Goal: Task Accomplishment & Management: Manage account settings

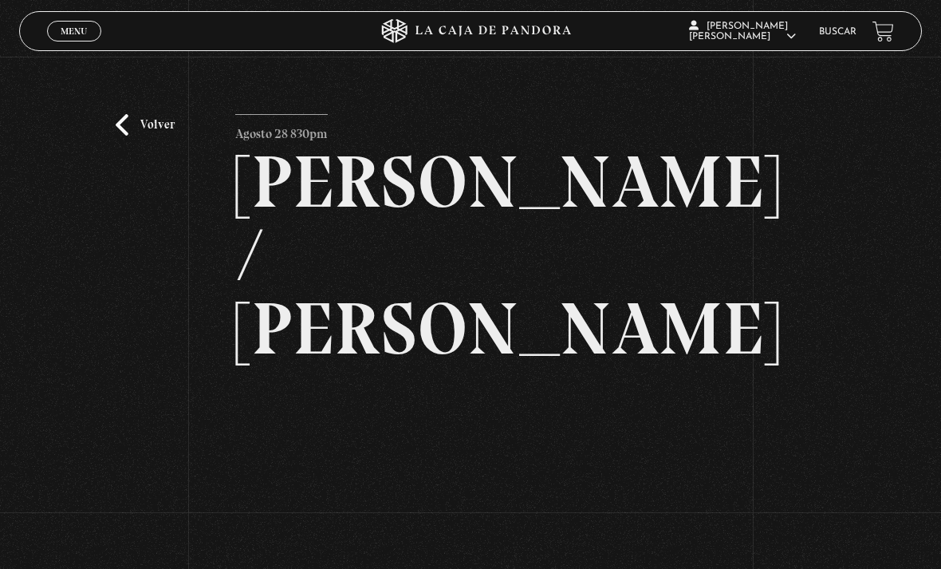
scroll to position [77, 0]
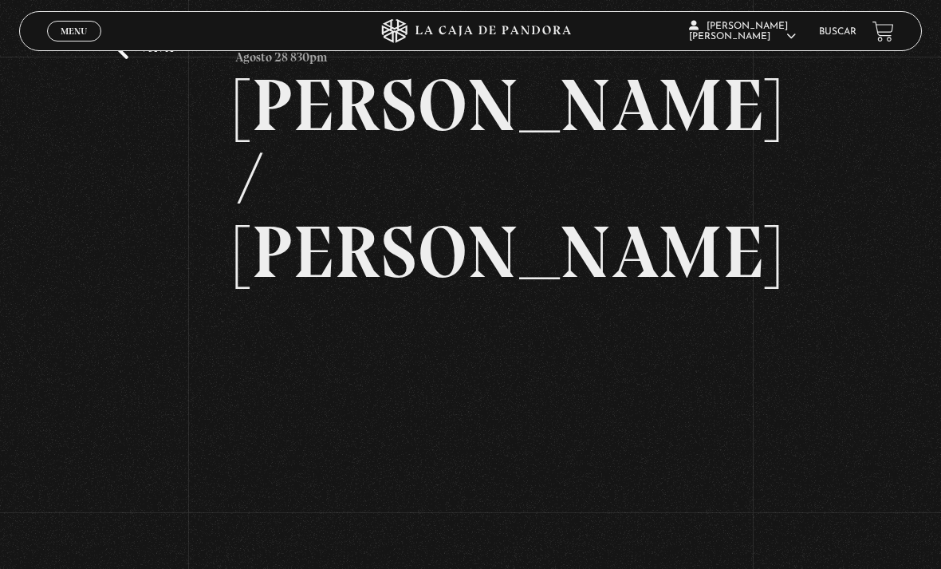
click at [71, 36] on span "Menu" at bounding box center [74, 31] width 26 height 10
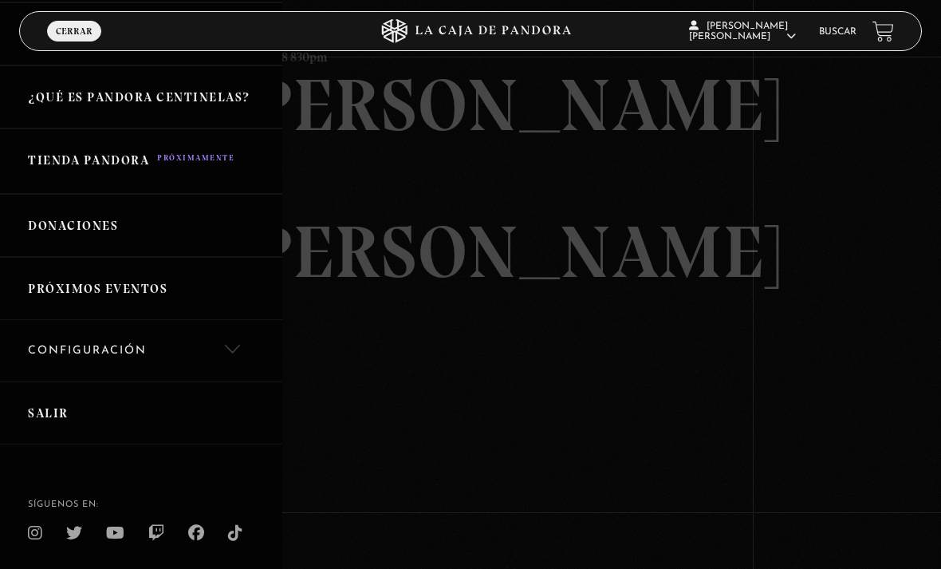
scroll to position [305, 0]
click at [137, 412] on link "Salir" at bounding box center [141, 414] width 282 height 63
click at [158, 410] on link "Salir" at bounding box center [141, 414] width 282 height 63
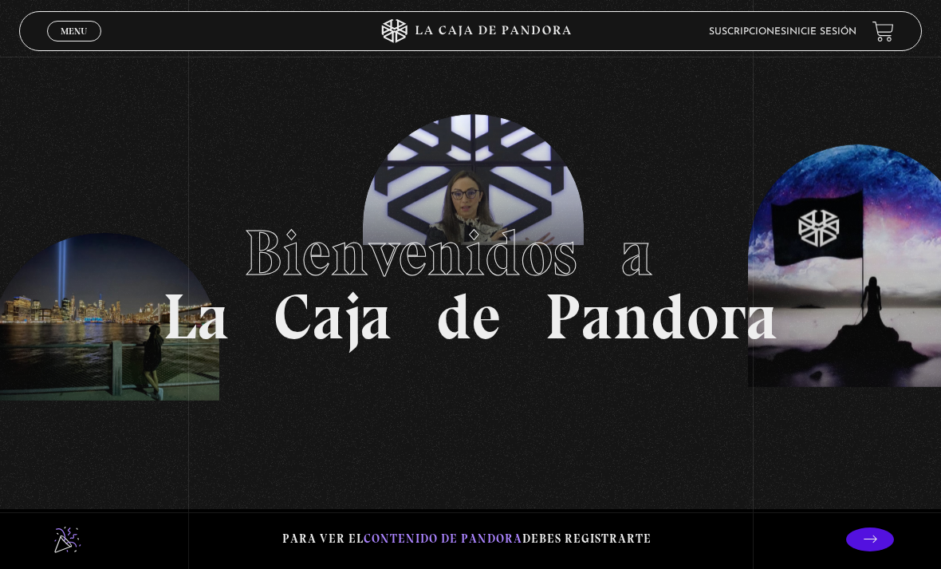
click at [54, 29] on link "Menu Cerrar" at bounding box center [74, 31] width 54 height 21
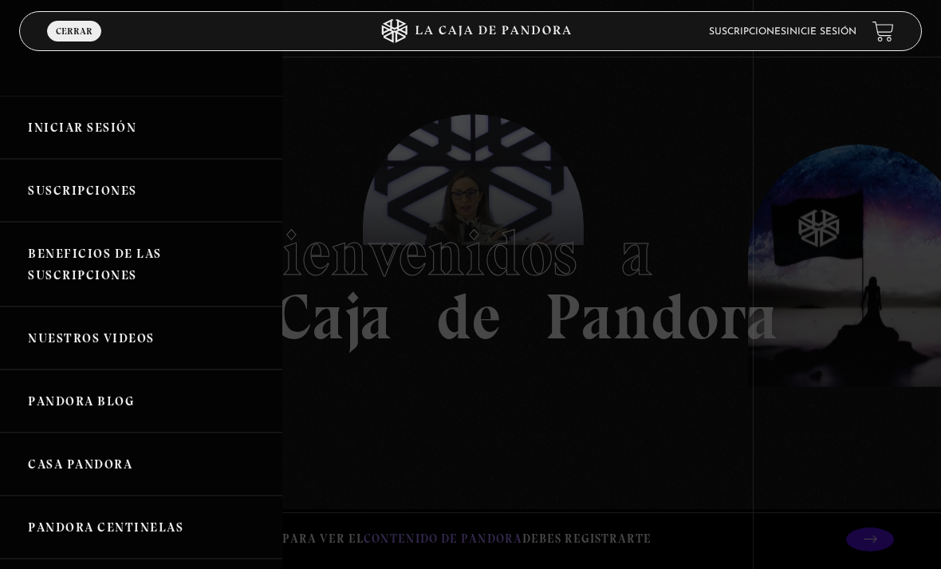
click at [113, 133] on link "Iniciar Sesión" at bounding box center [141, 127] width 282 height 63
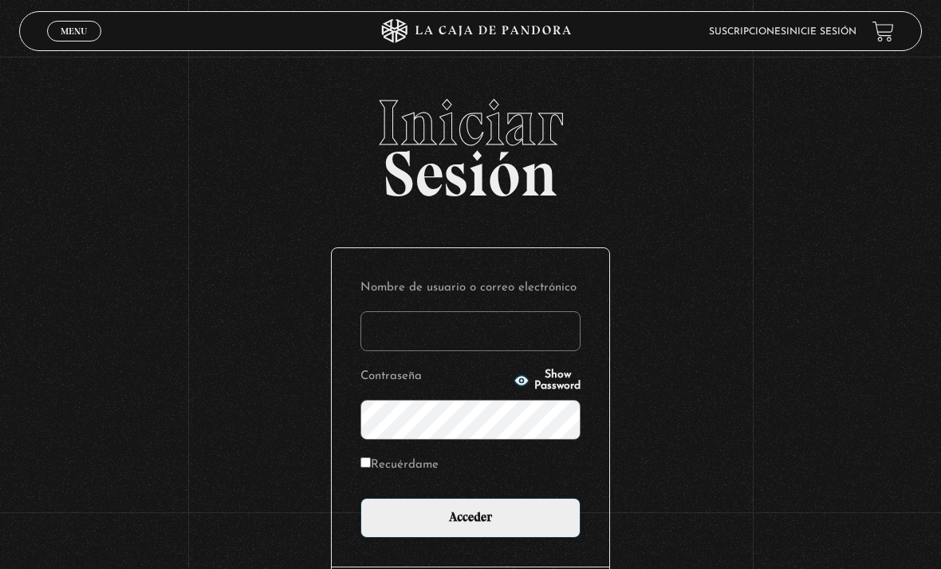
type input "[EMAIL_ADDRESS][DOMAIN_NAME]"
click at [471, 526] on input "Acceder" at bounding box center [471, 518] width 220 height 40
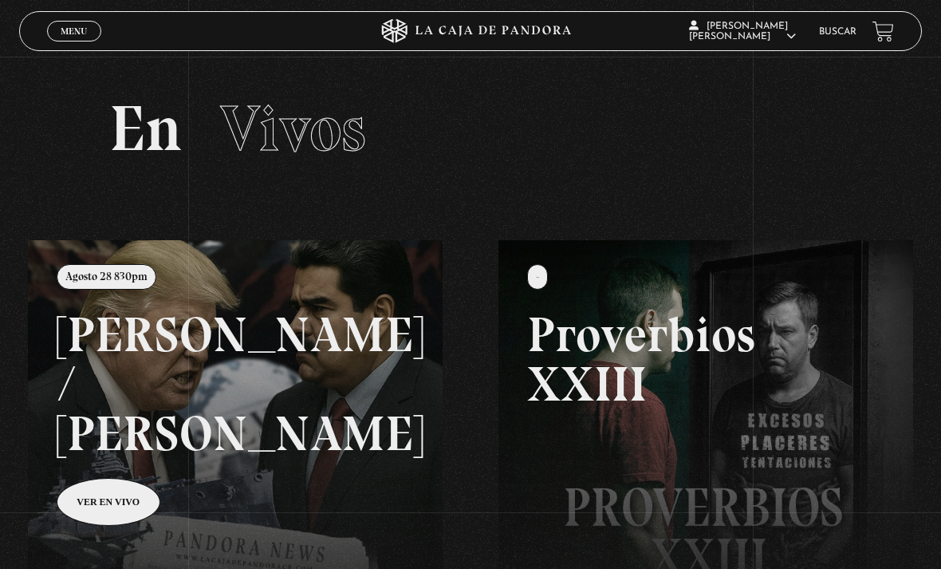
click at [384, 405] on link at bounding box center [498, 524] width 941 height 569
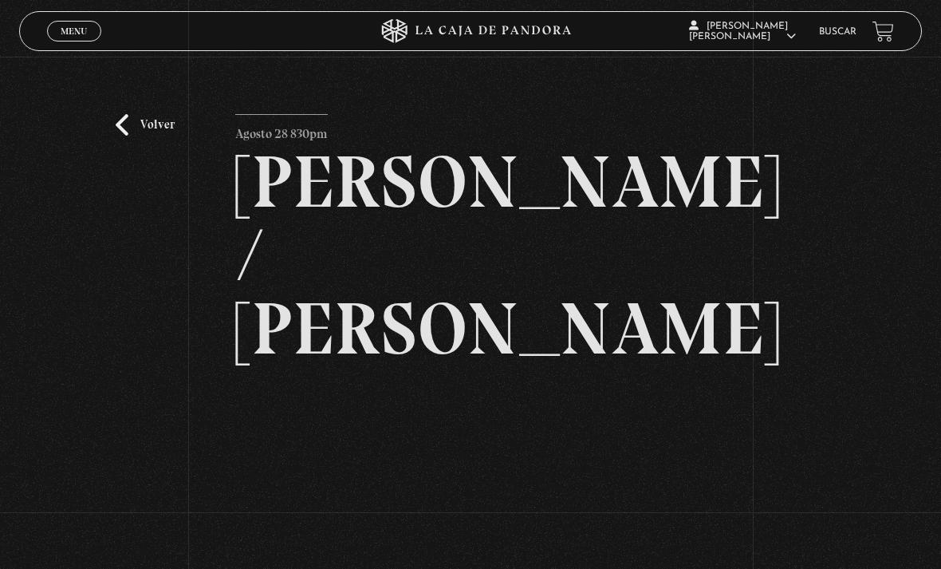
click at [573, 263] on h2 "[PERSON_NAME] / [PERSON_NAME]" at bounding box center [470, 255] width 470 height 220
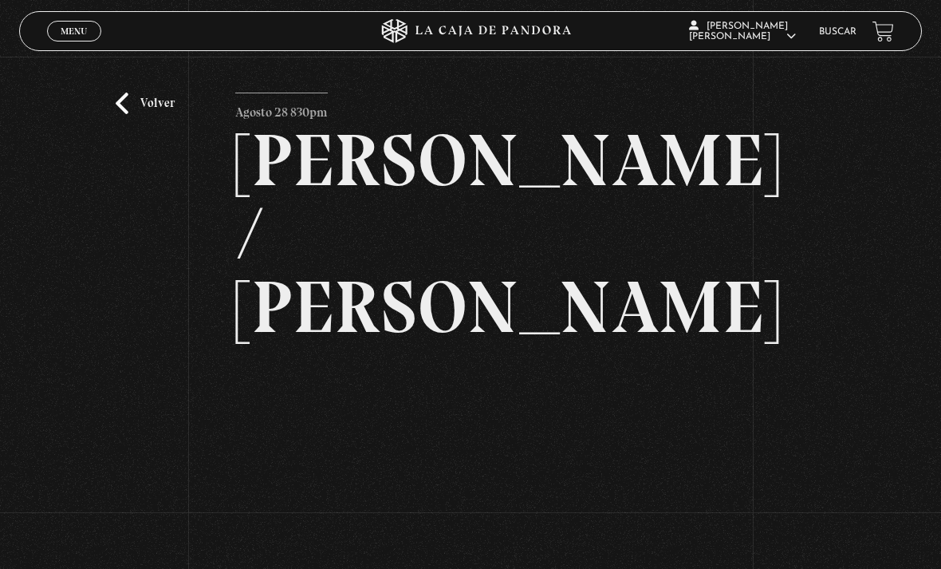
scroll to position [32, 0]
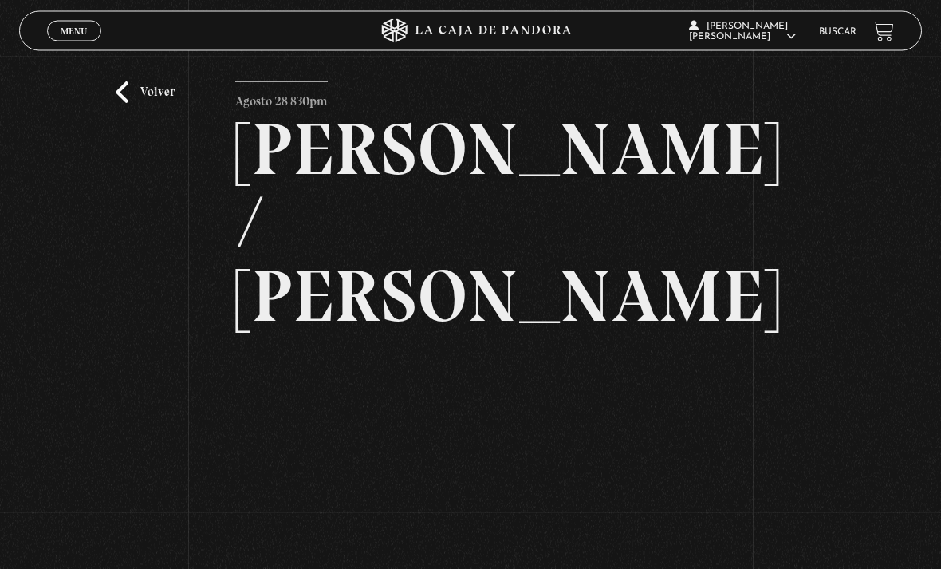
click at [154, 100] on link "Volver" at bounding box center [145, 93] width 59 height 22
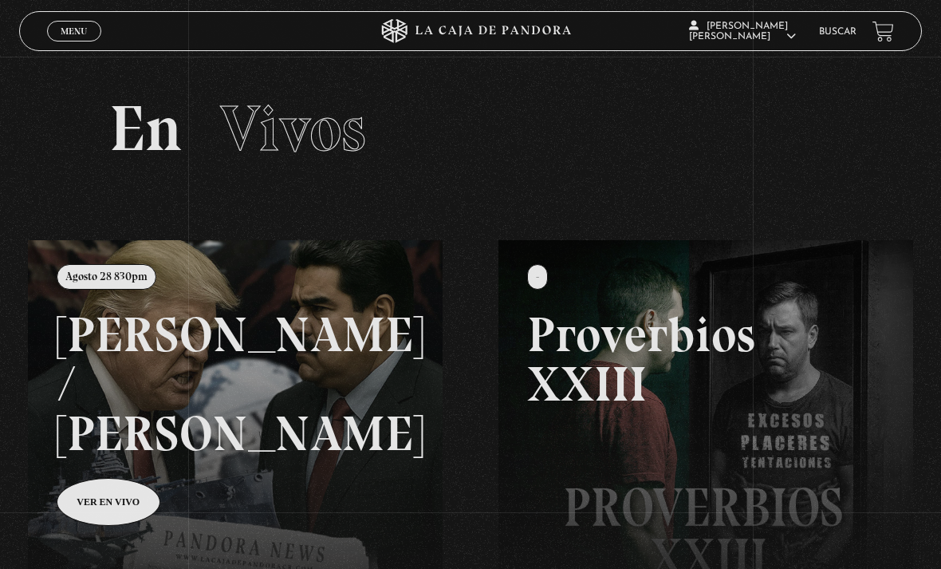
click at [294, 376] on link at bounding box center [498, 524] width 941 height 569
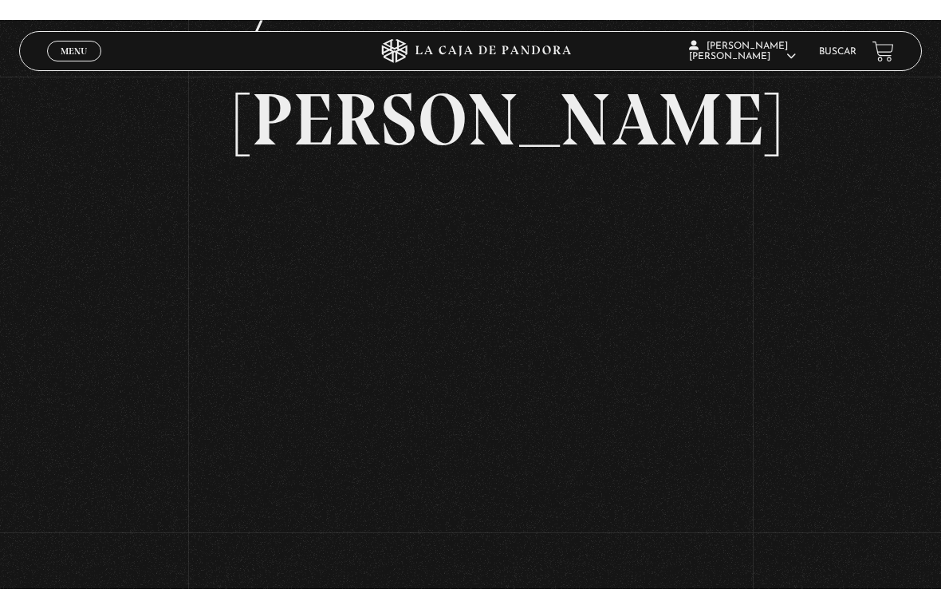
scroll to position [19, 0]
